Goal: Information Seeking & Learning: Learn about a topic

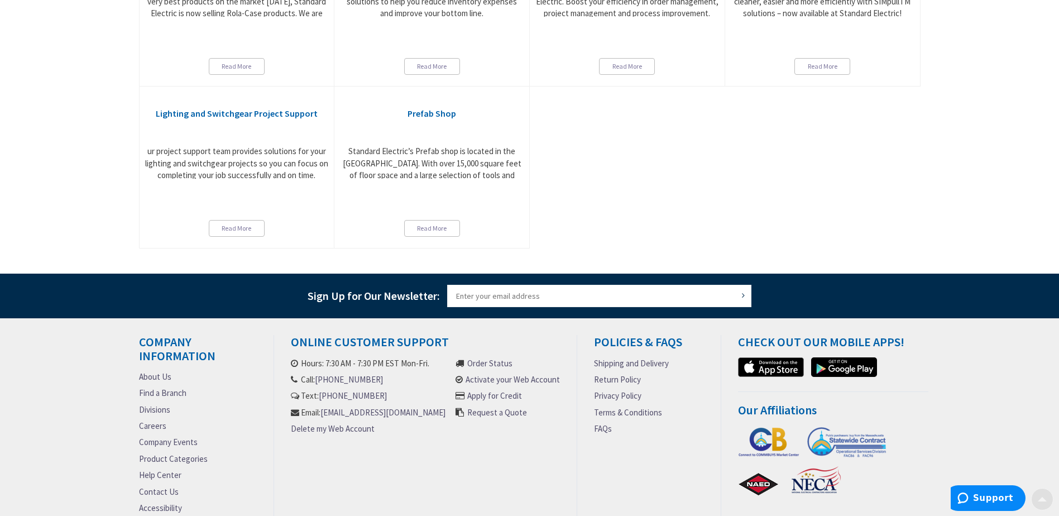
scroll to position [348, 0]
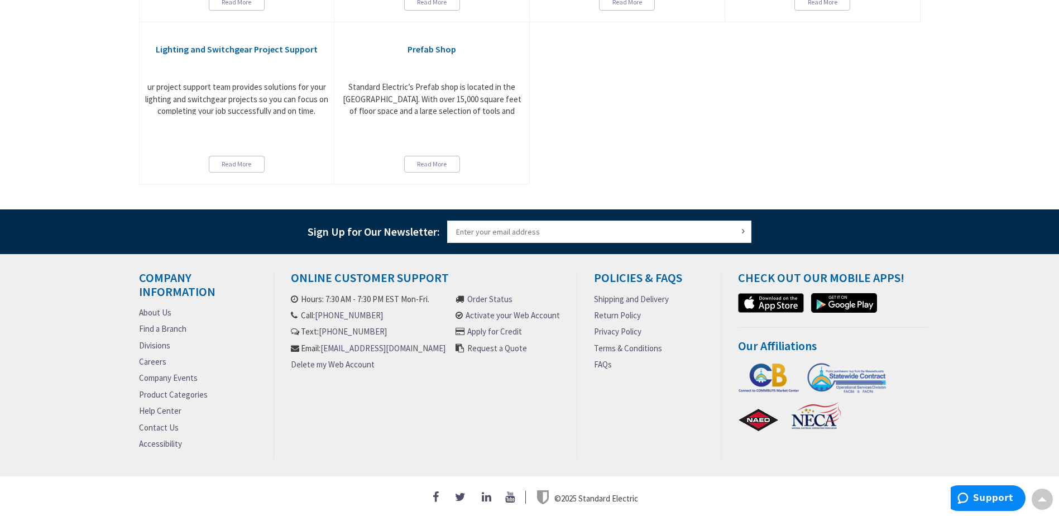
click at [606, 358] on link "FAQs" at bounding box center [603, 364] width 18 height 12
